Goal: Task Accomplishment & Management: Use online tool/utility

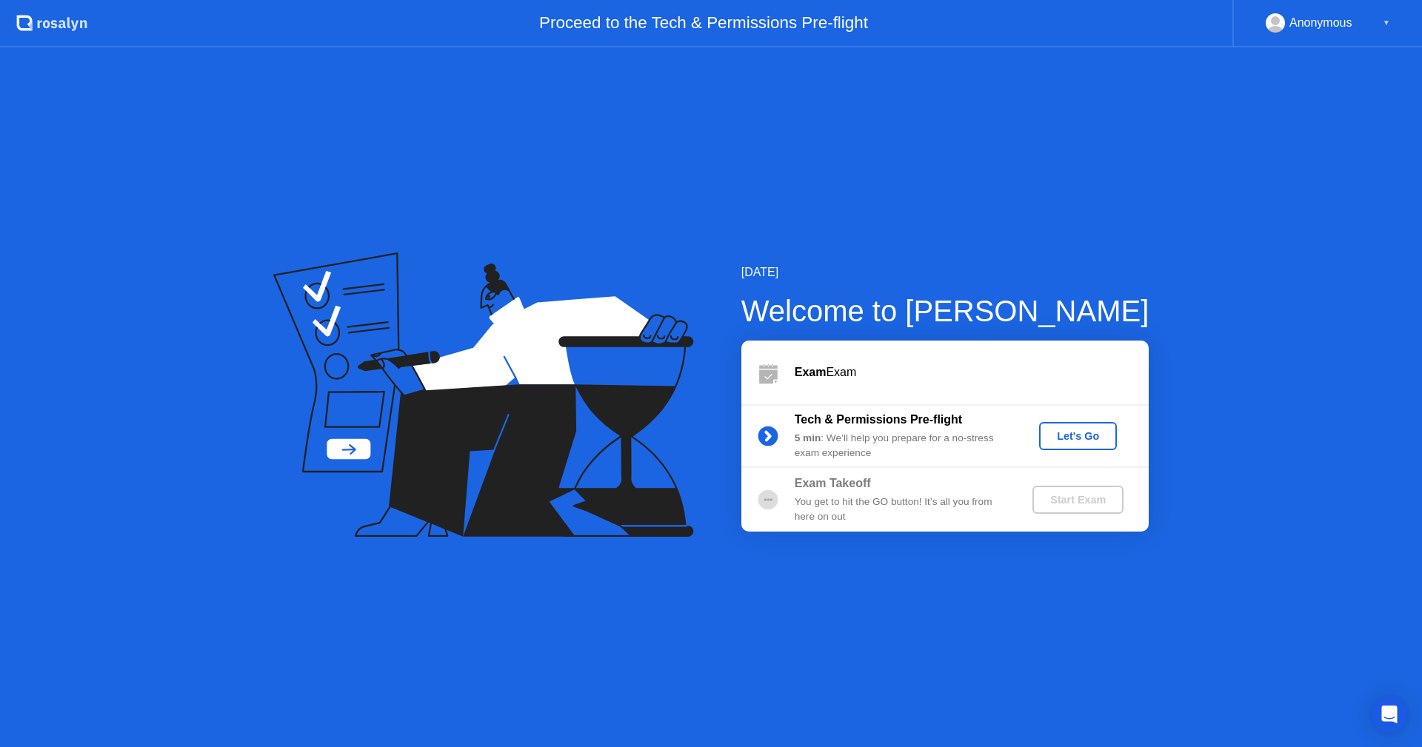
click at [1074, 441] on div "Let's Go" at bounding box center [1078, 436] width 66 height 12
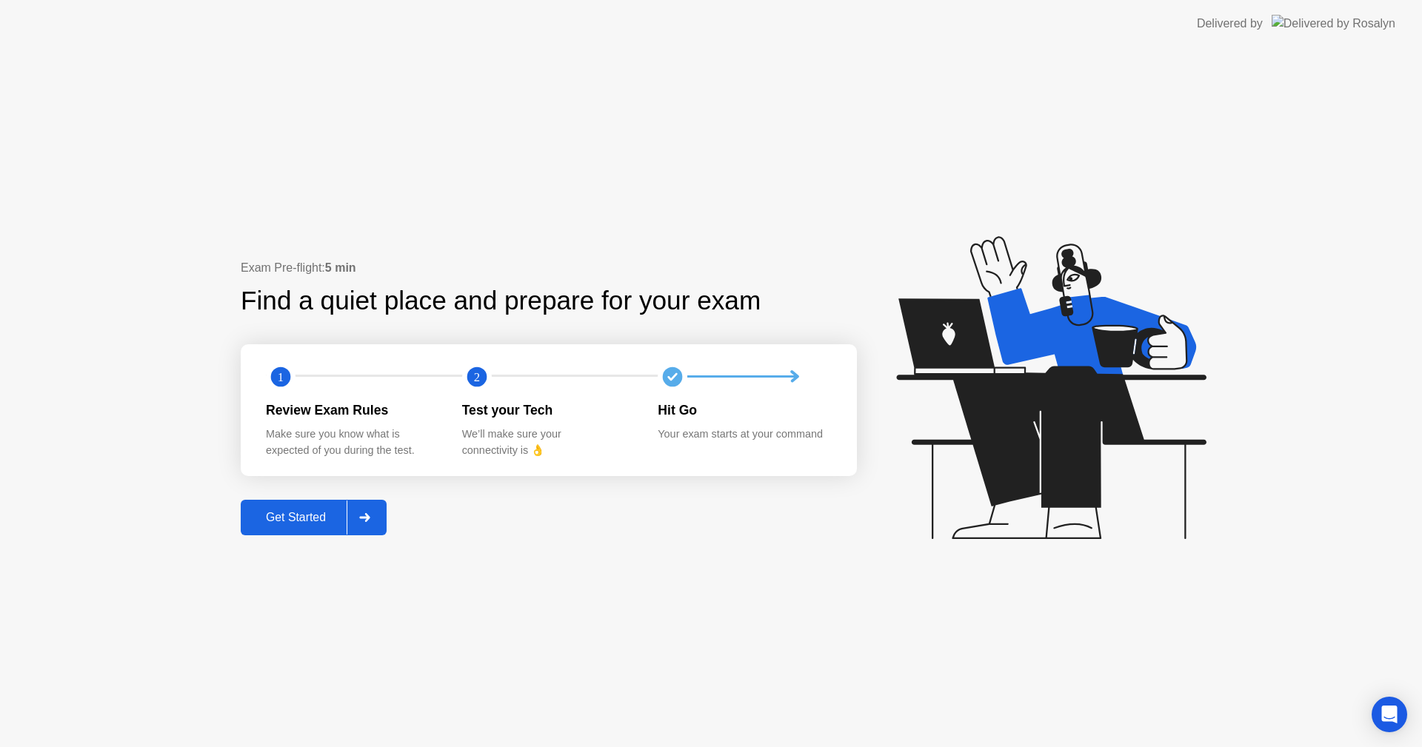
click at [329, 512] on div "Get Started" at bounding box center [295, 517] width 101 height 13
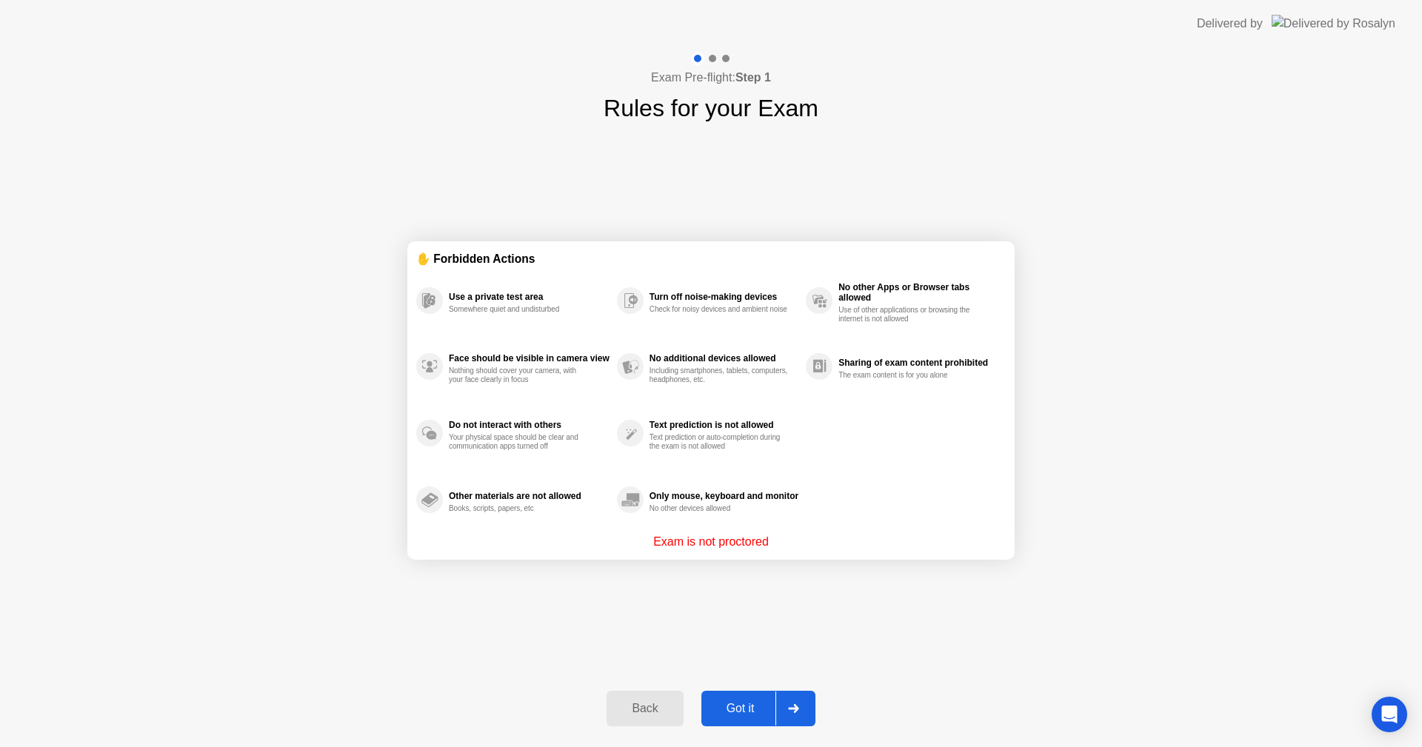
click at [755, 705] on div "Got it" at bounding box center [741, 708] width 70 height 13
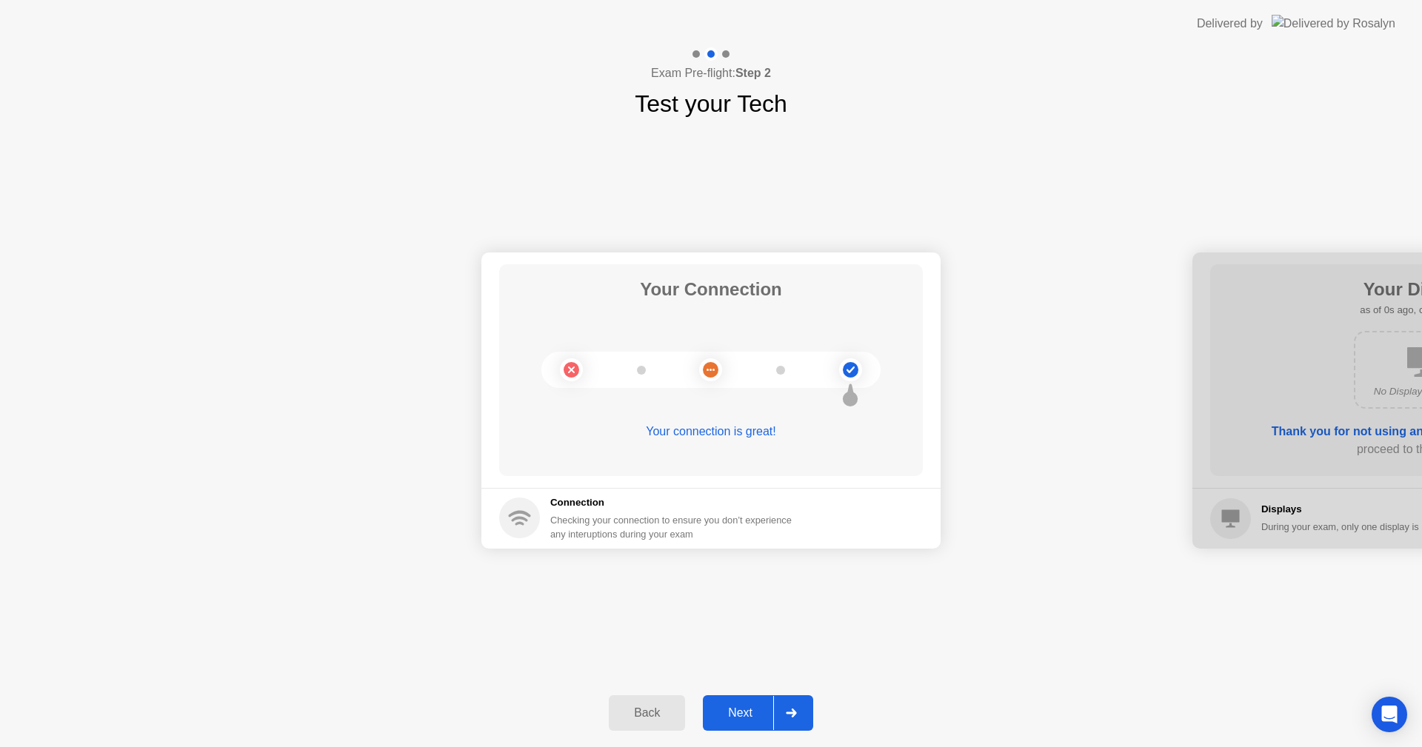
click at [755, 706] on div "Next" at bounding box center [740, 712] width 66 height 13
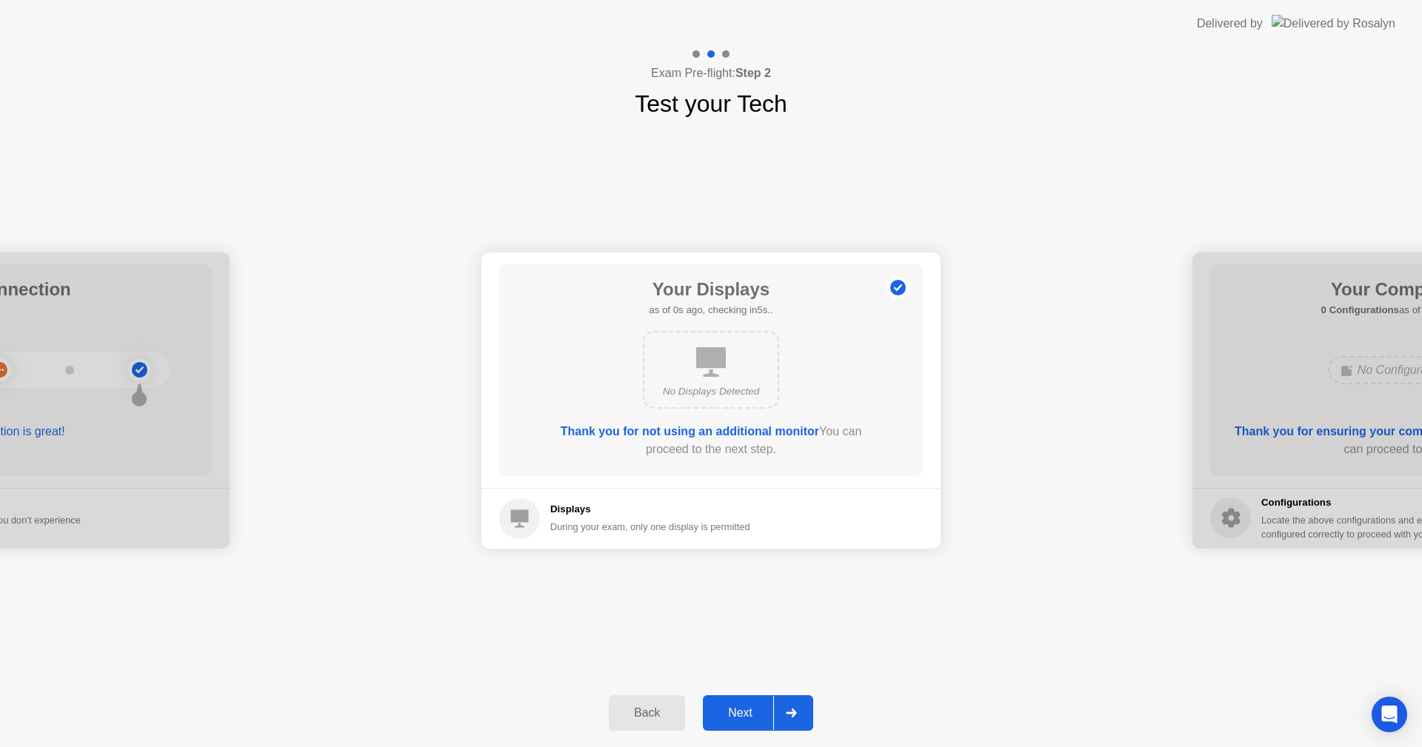
click at [755, 706] on div "Next" at bounding box center [740, 712] width 66 height 13
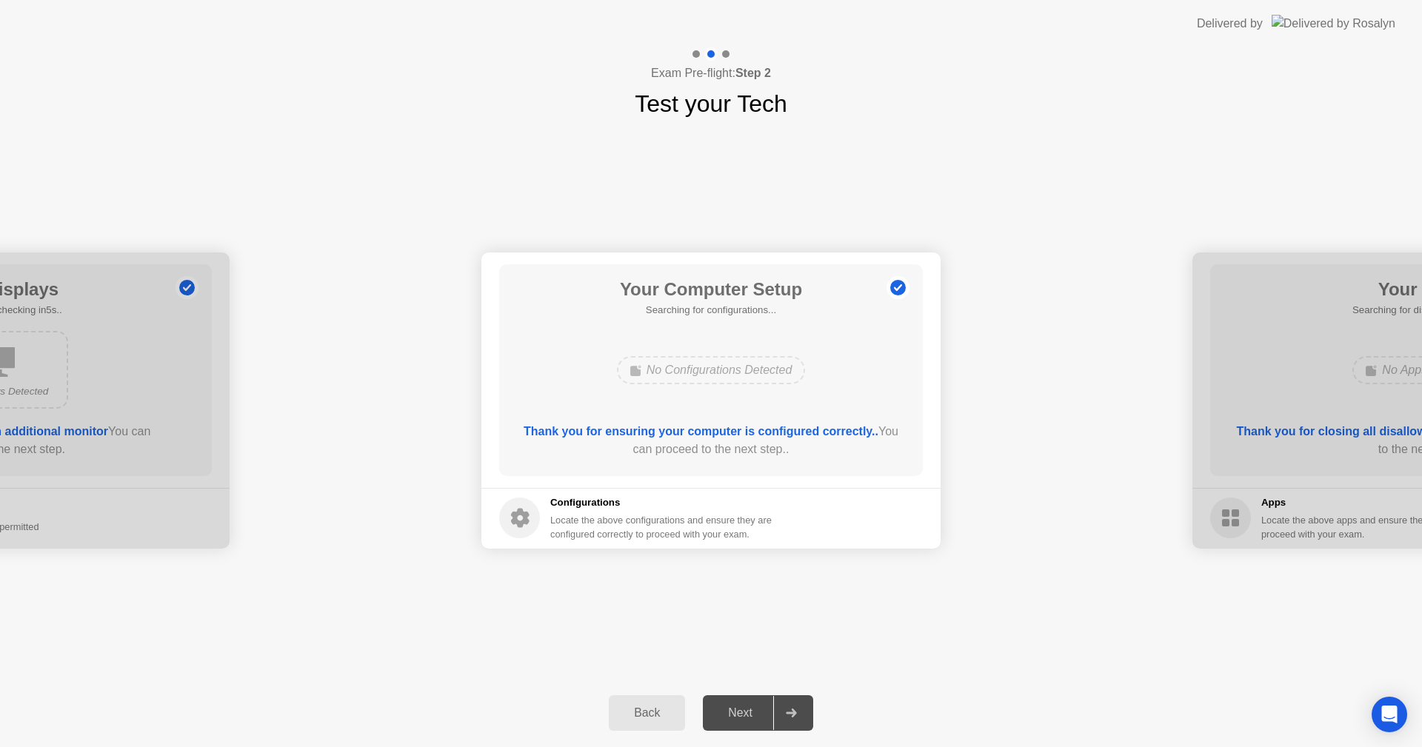
click at [755, 706] on div "Next" at bounding box center [740, 712] width 66 height 13
click at [759, 609] on div "Your Connection Your connection is great! Connection Checking your connection t…" at bounding box center [711, 400] width 1422 height 558
click at [769, 634] on div "Your Connection Your connection is great! Connection Checking your connection t…" at bounding box center [711, 400] width 1422 height 558
click at [738, 706] on div "Next" at bounding box center [740, 712] width 66 height 13
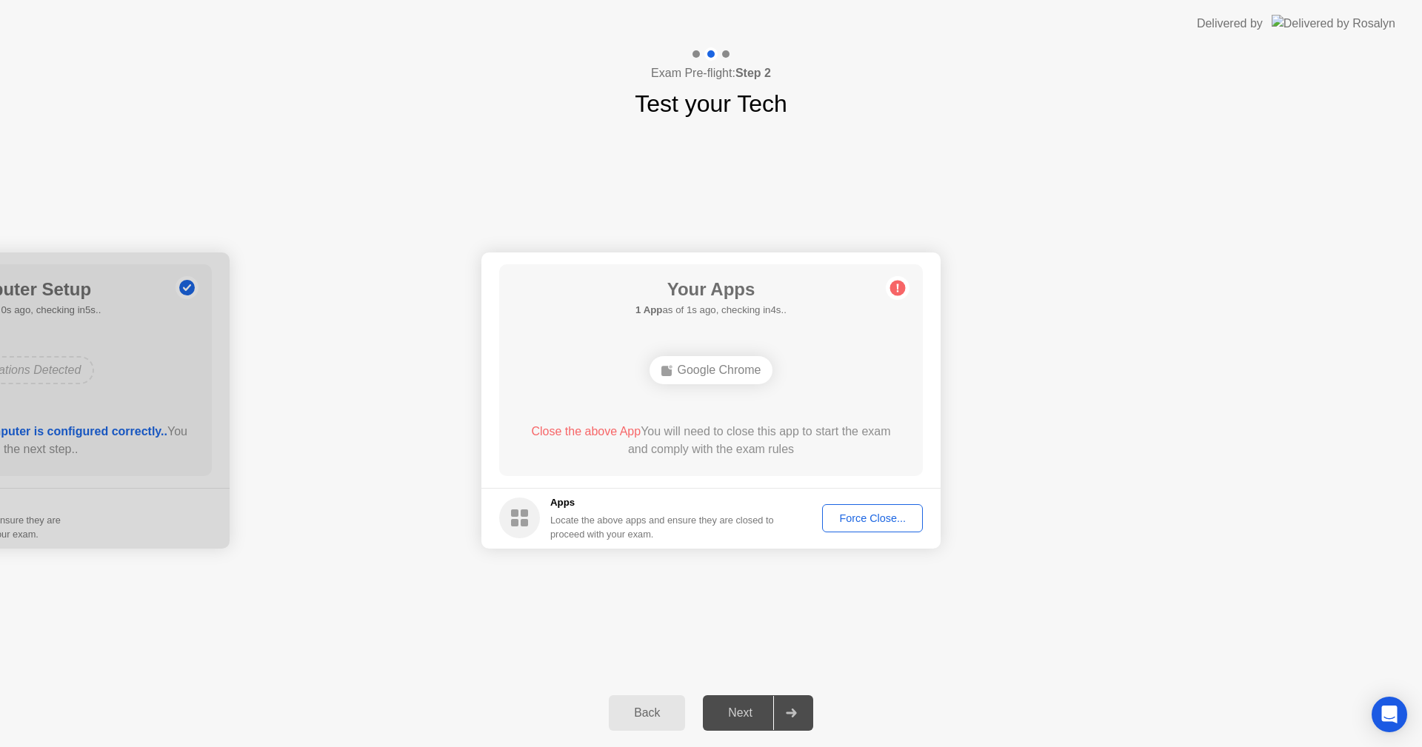
click at [869, 524] on div "Force Close..." at bounding box center [872, 518] width 90 height 12
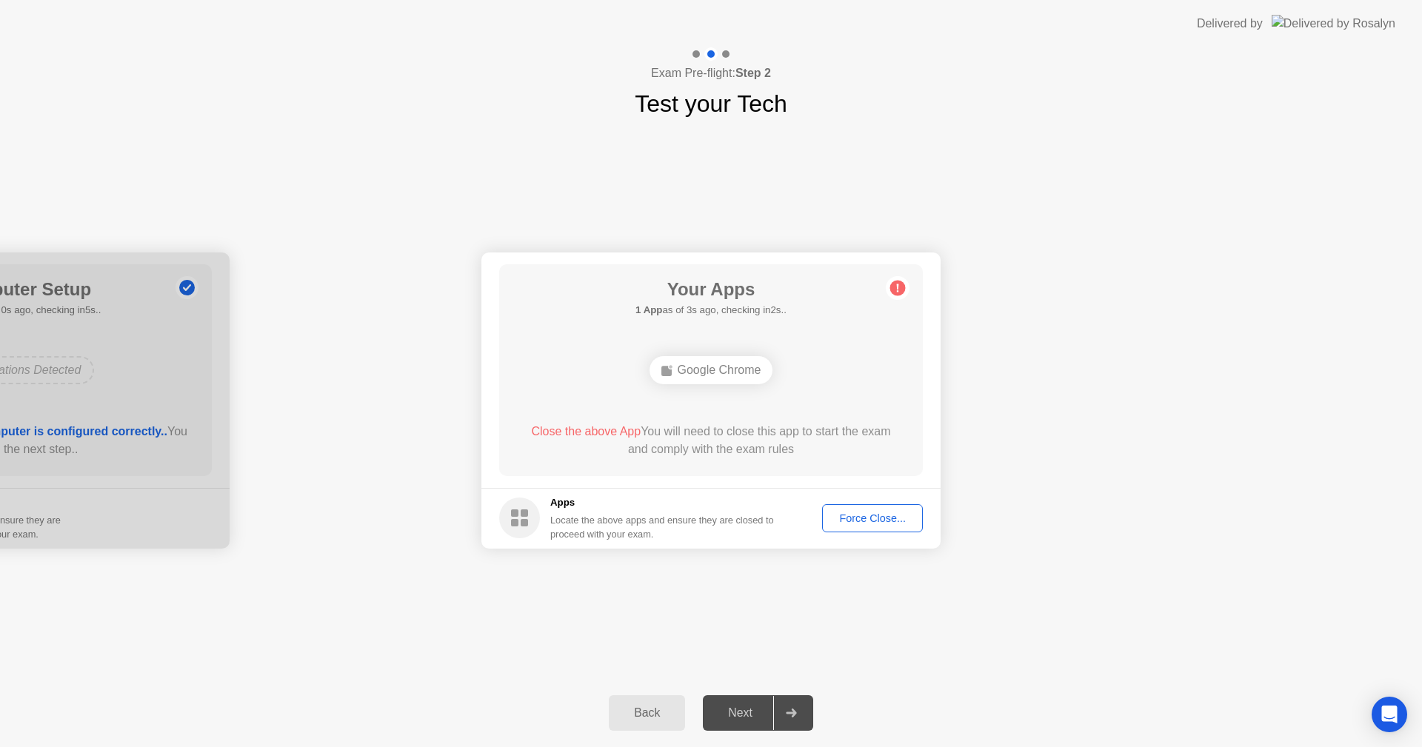
click at [744, 633] on div "Your Connection Your connection is great! Connection Checking your connection t…" at bounding box center [711, 400] width 1422 height 558
click at [754, 647] on div "Your Connection Your connection is great! Connection Checking your connection t…" at bounding box center [711, 400] width 1422 height 558
click at [775, 512] on div "Apps Locate the above apps and ensure they are closed to proceed with your exam." at bounding box center [662, 518] width 224 height 46
click at [843, 614] on div "Your Connection Your connection is great! Connection Checking your connection t…" at bounding box center [711, 400] width 1422 height 558
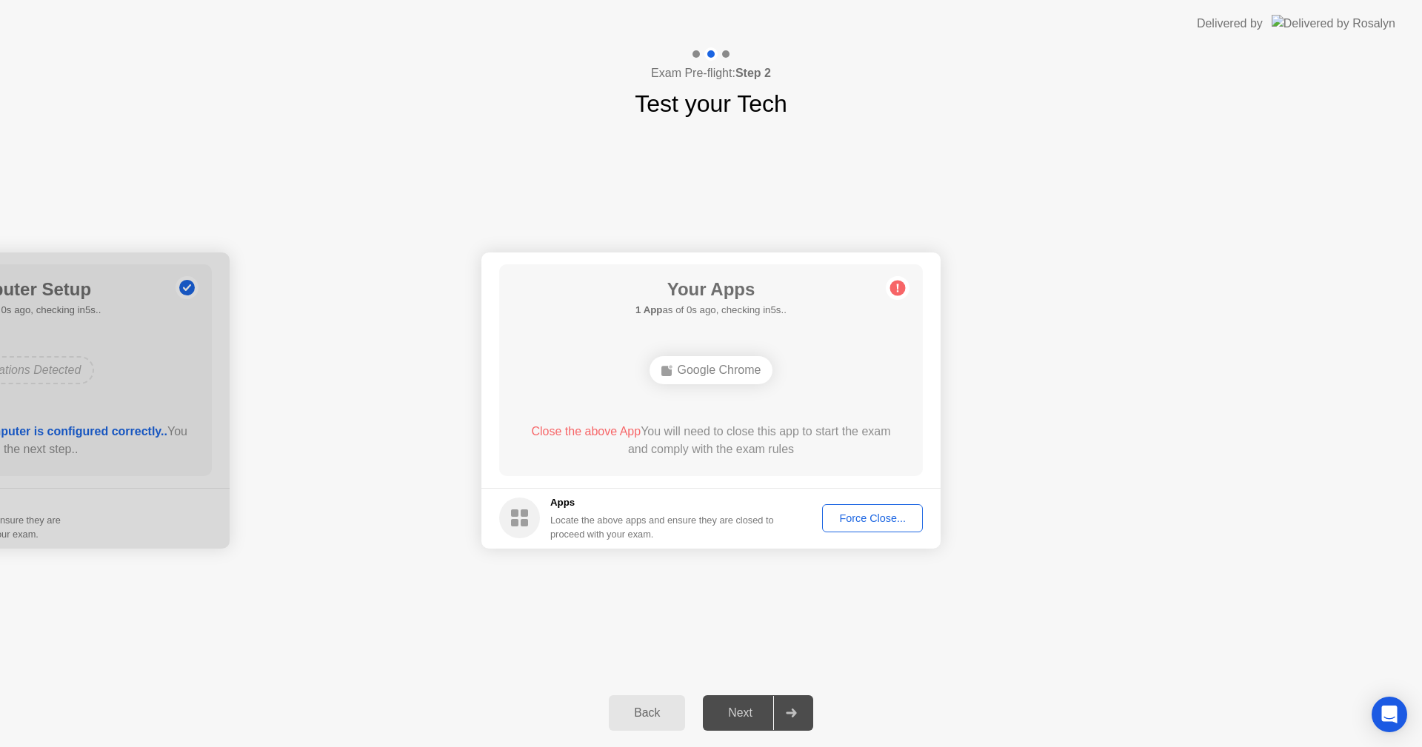
click at [674, 637] on div "Your Connection Your connection is great! Connection Checking your connection t…" at bounding box center [711, 400] width 1422 height 558
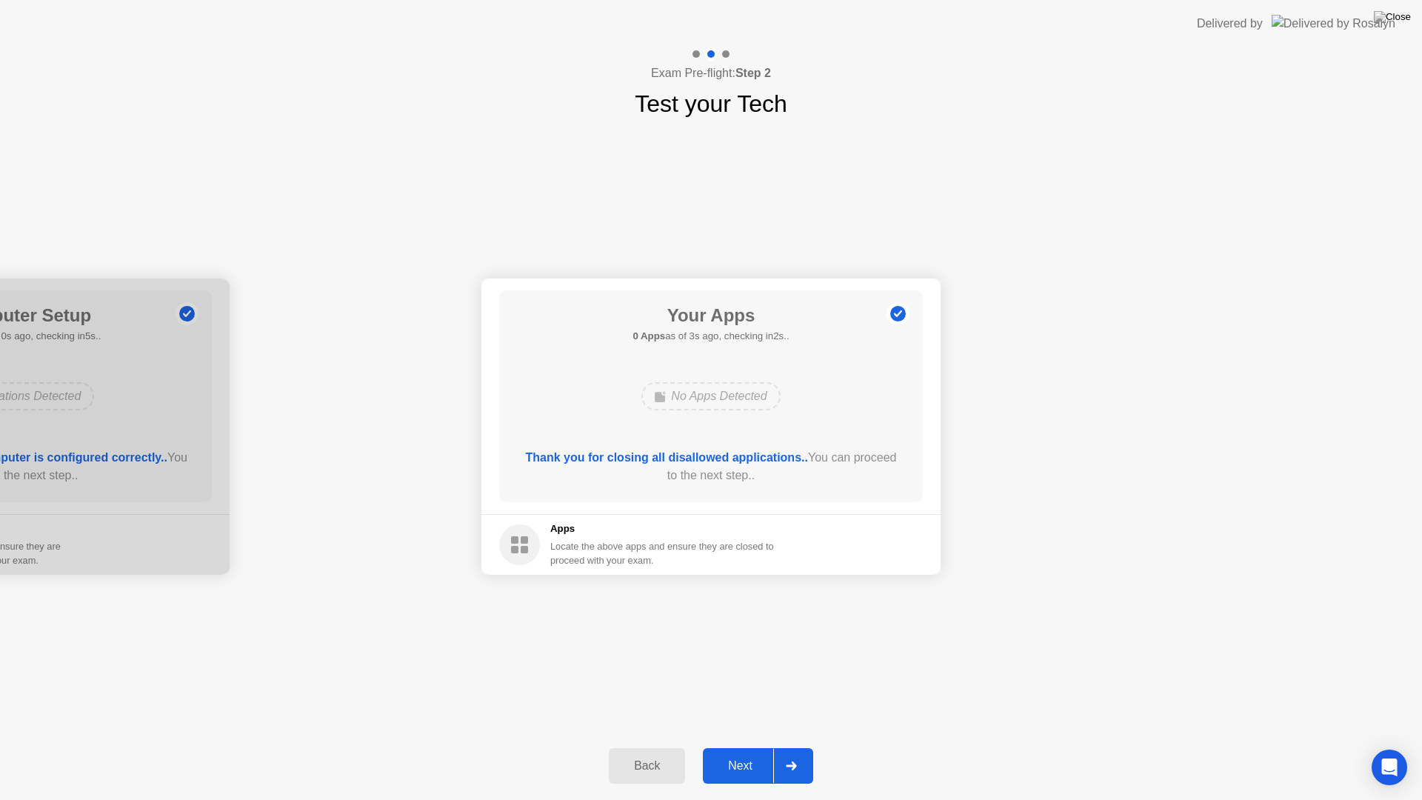
click at [735, 746] on button "Next" at bounding box center [758, 766] width 110 height 36
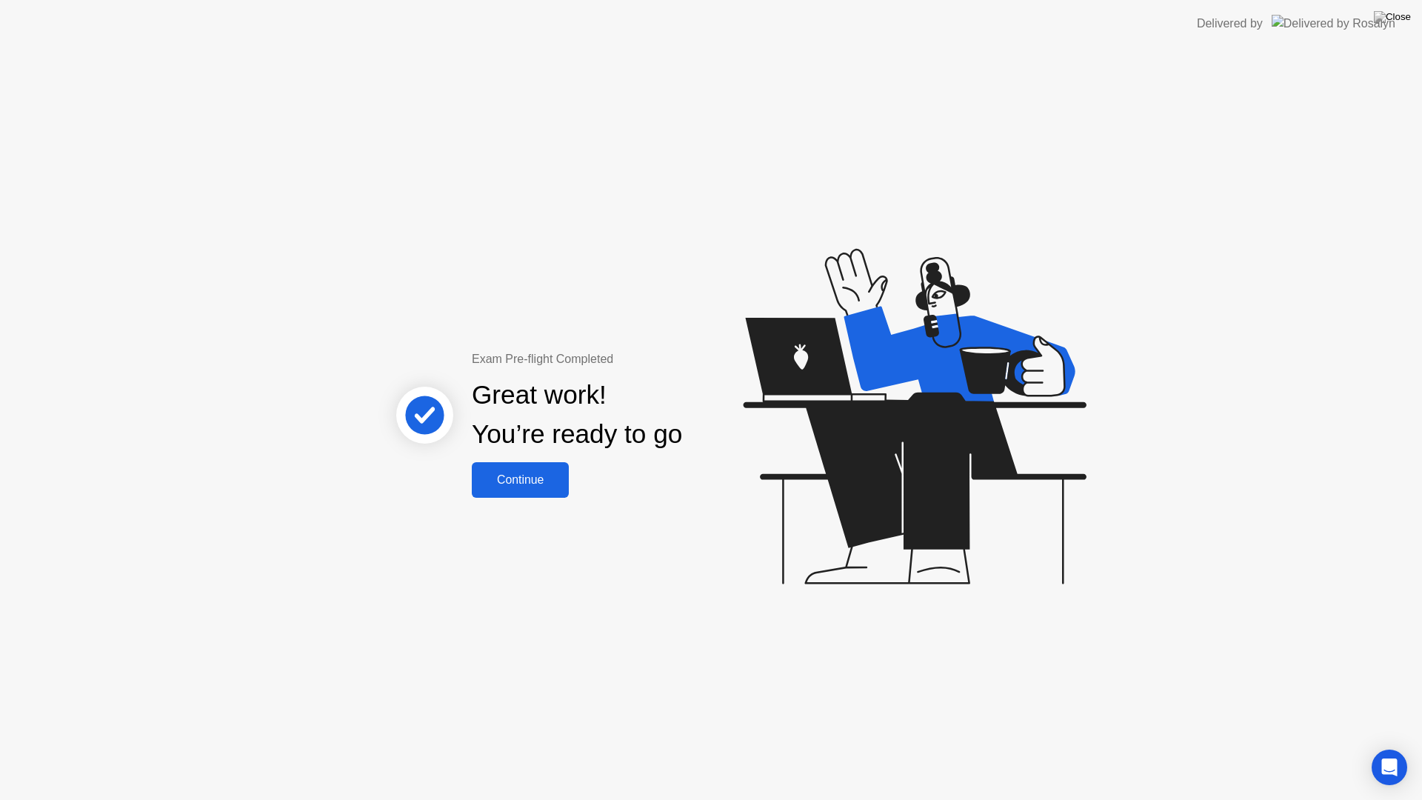
click at [526, 487] on div "Continue" at bounding box center [520, 479] width 88 height 13
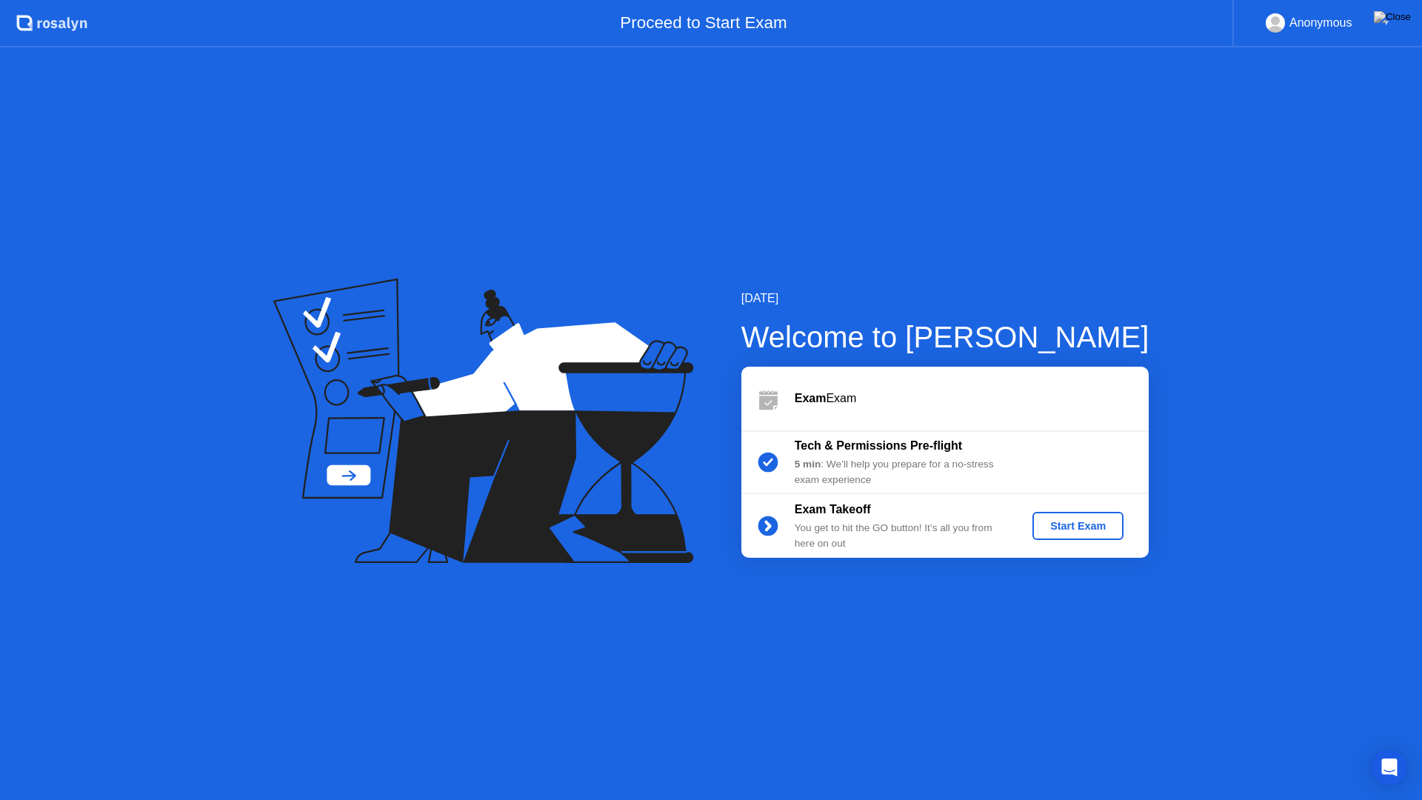
click at [1061, 515] on button "Start Exam" at bounding box center [1077, 526] width 91 height 28
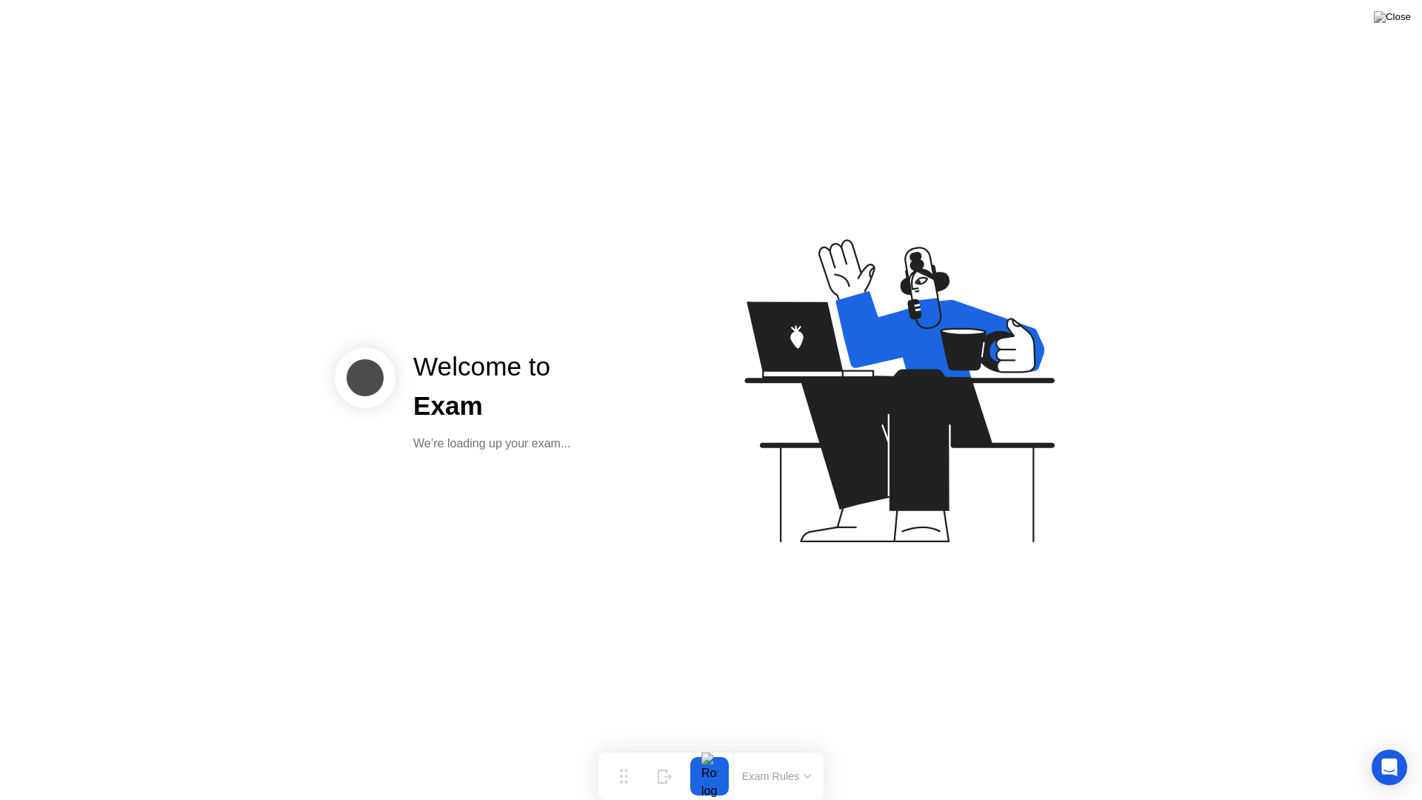
click at [652, 454] on div "Welcome to Exam We’re loading up your exam..." at bounding box center [711, 400] width 1422 height 800
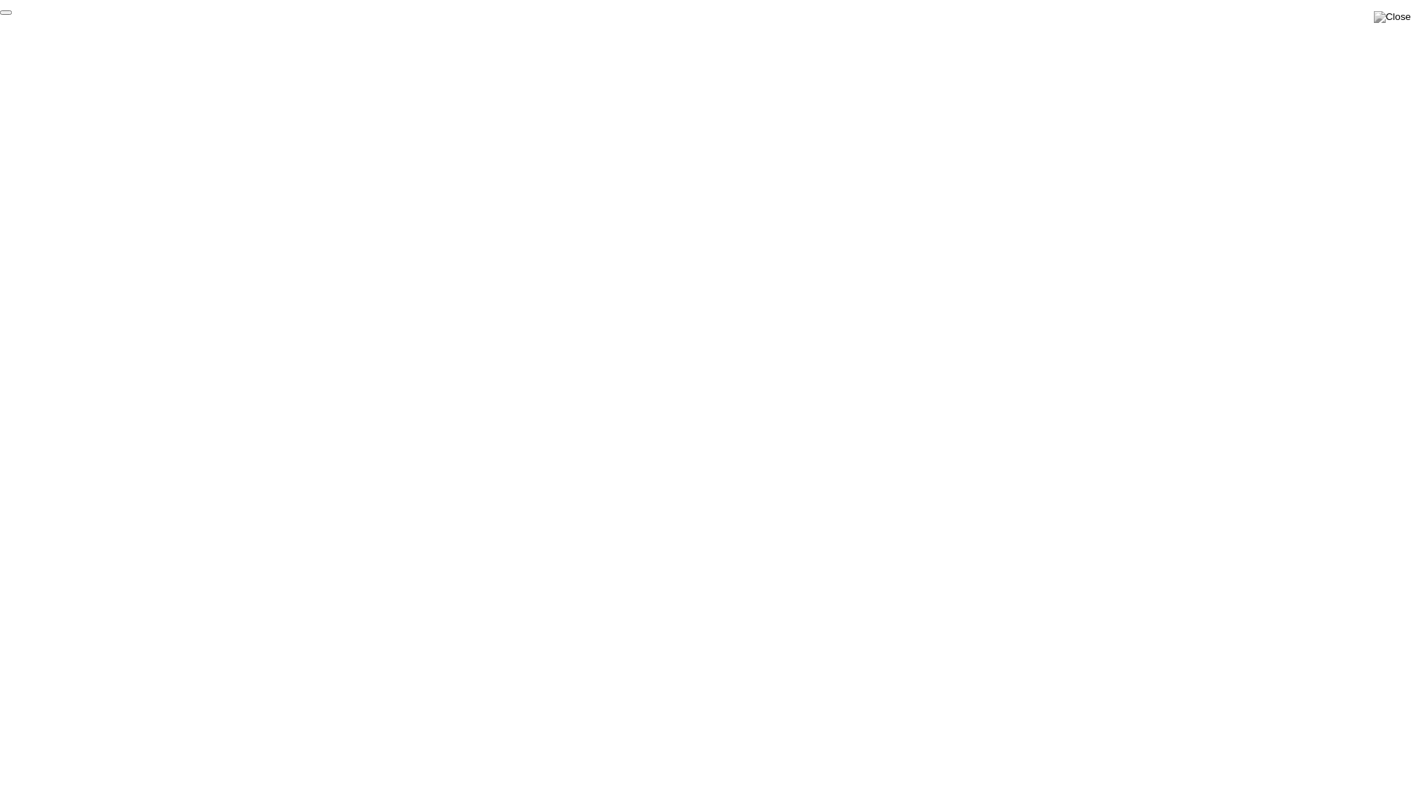
click div "End Proctoring Session"
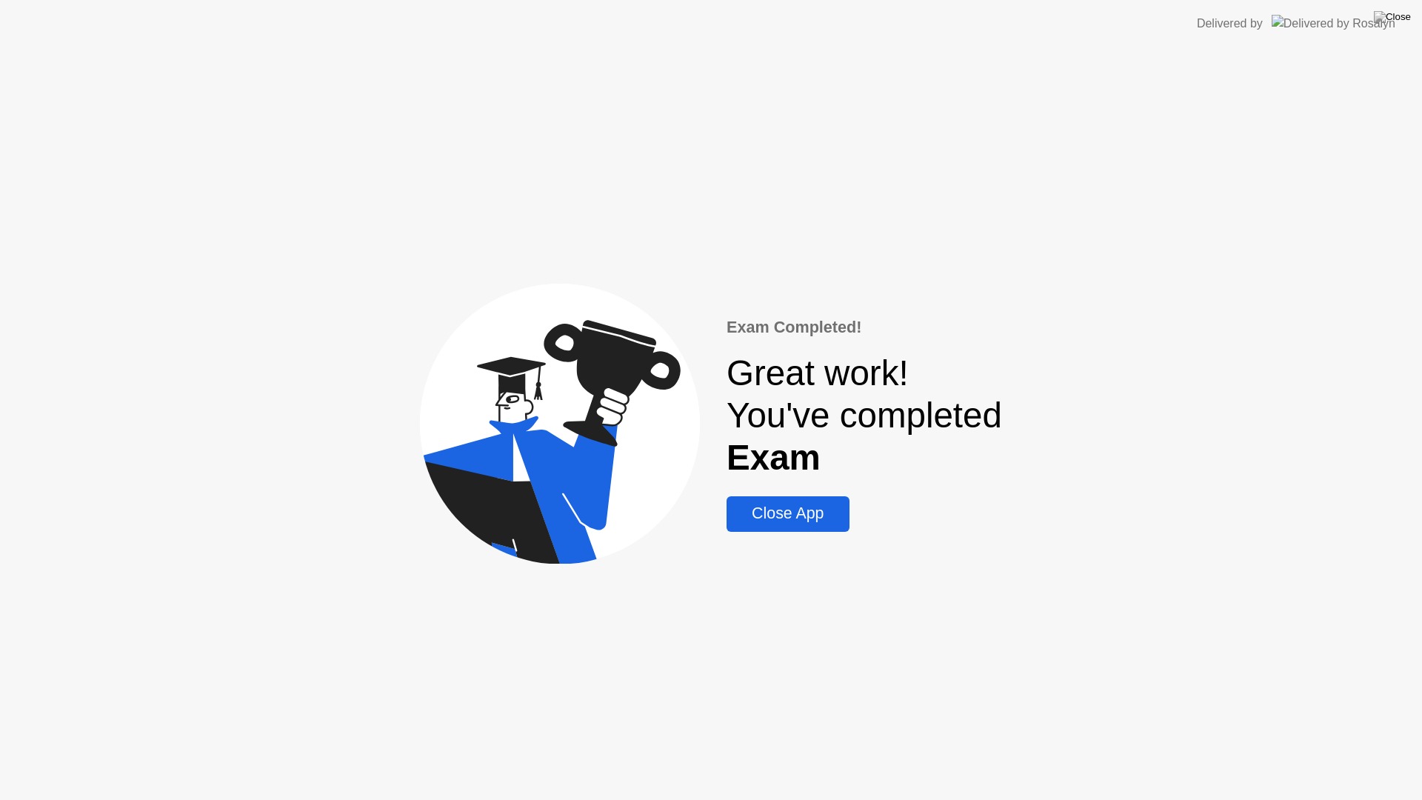
click at [796, 531] on button "Close App" at bounding box center [787, 514] width 122 height 36
